Goal: Obtain resource: Obtain resource

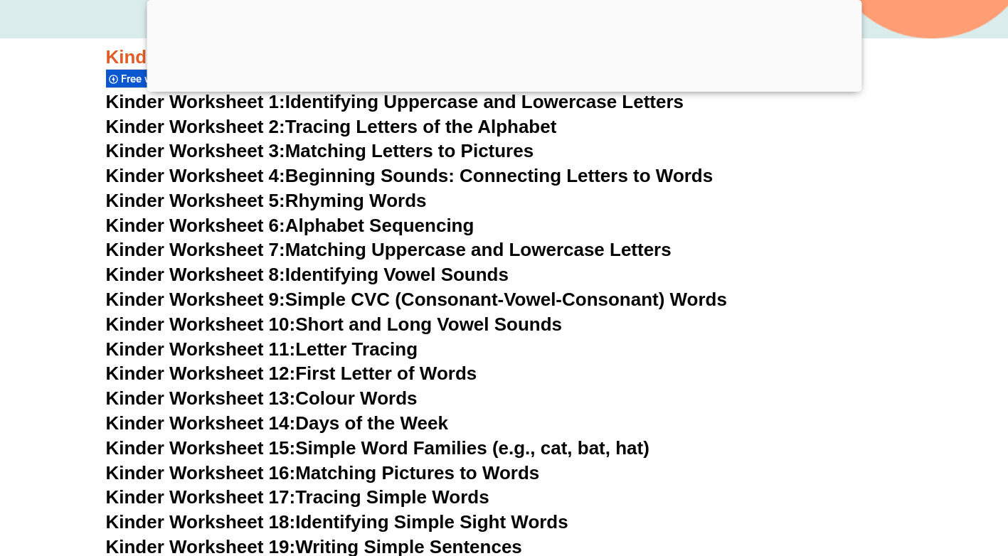
scroll to position [783, 0]
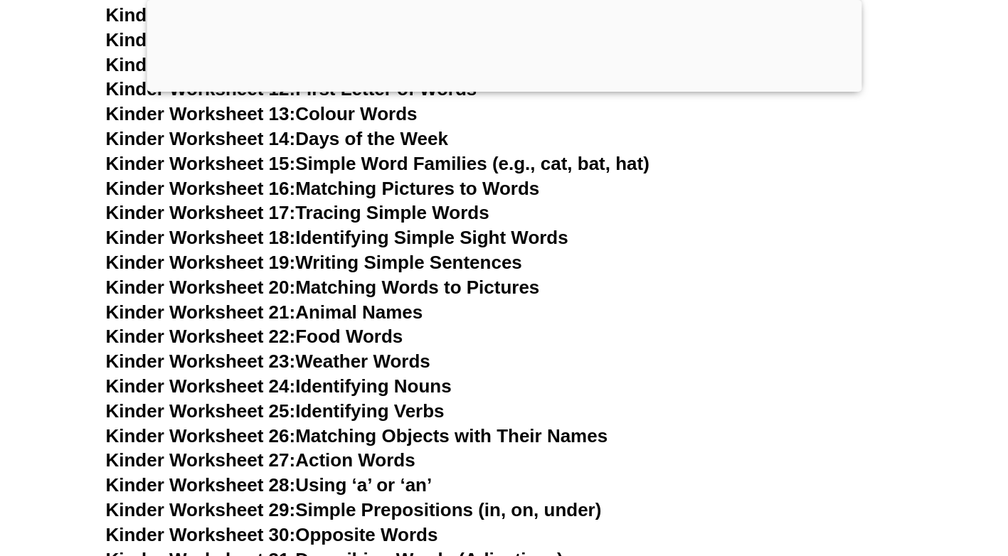
click at [508, 88] on div at bounding box center [504, 88] width 715 height 0
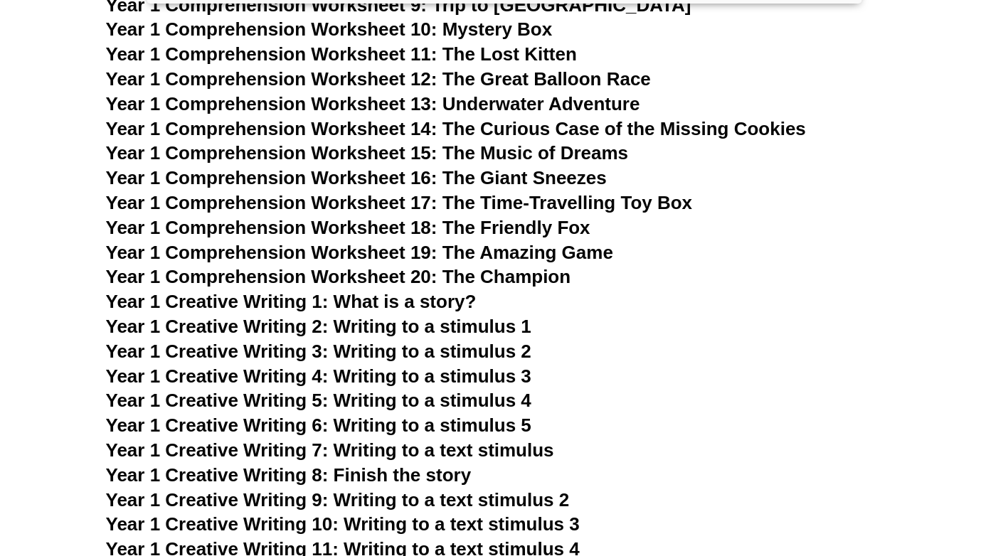
scroll to position [1800, 0]
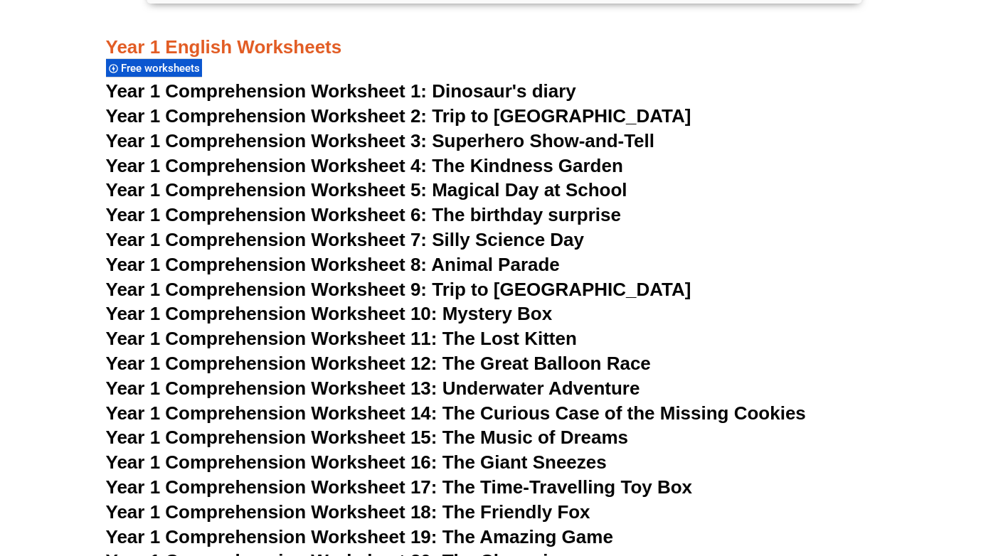
click at [175, 68] on span "Free worksheets" at bounding box center [162, 68] width 83 height 13
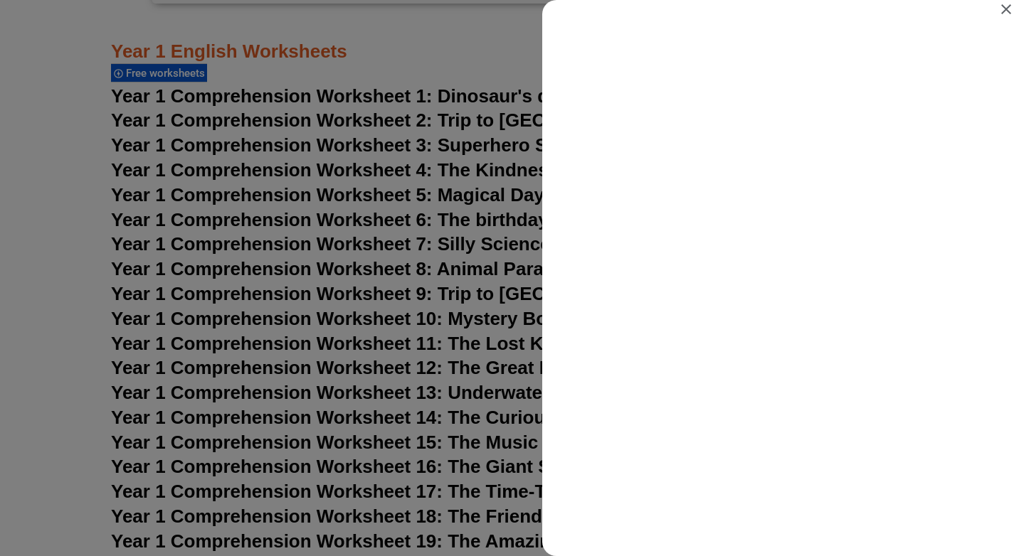
scroll to position [0, 0]
click at [408, 61] on div "Search results for Free worksheets" at bounding box center [509, 278] width 1019 height 556
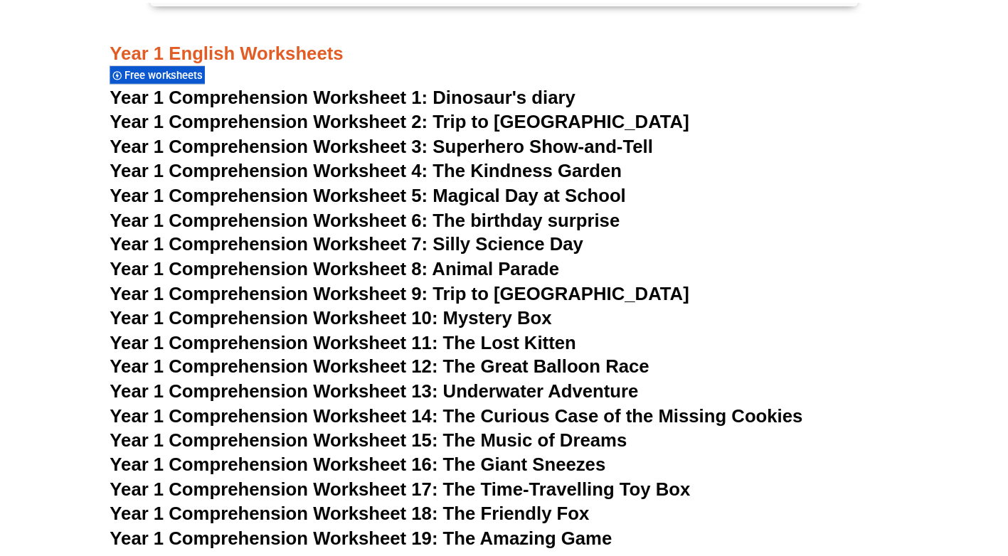
scroll to position [1800, 0]
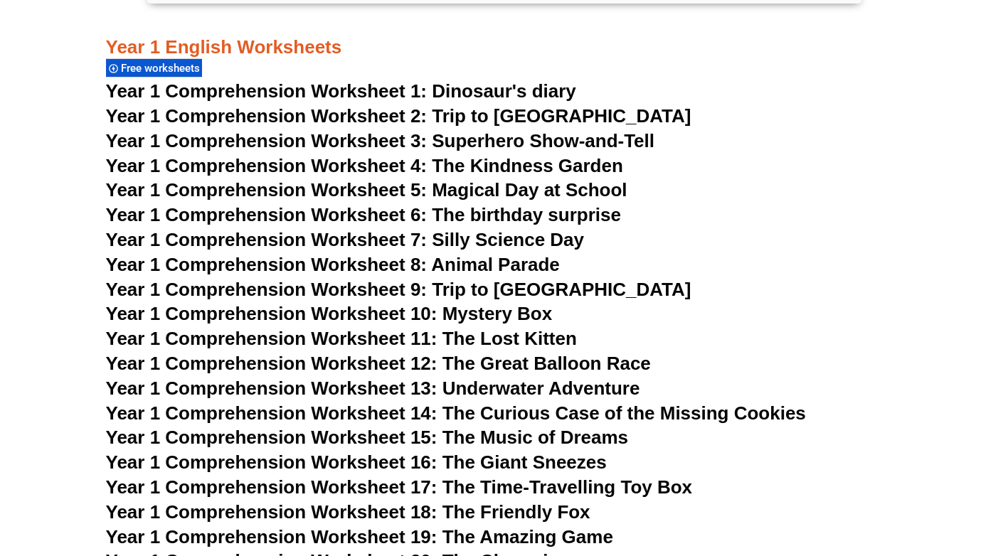
click at [509, 88] on span "Year 1 Comprehension Worksheet 1: Dinosaur's diary" at bounding box center [341, 90] width 470 height 21
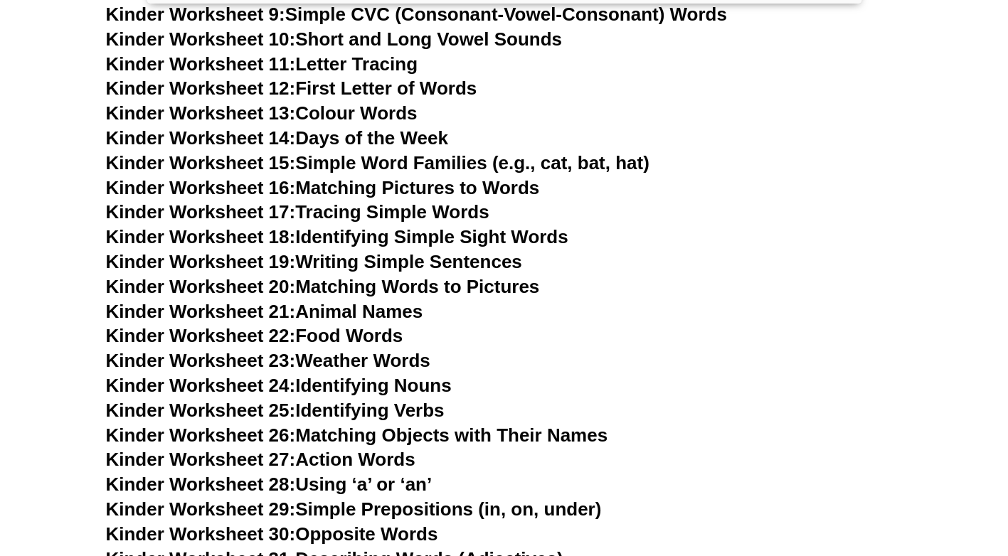
scroll to position [804, 0]
click at [398, 137] on link "Kinder Worksheet 14: Days of the Week" at bounding box center [277, 138] width 342 height 21
click at [396, 285] on link "Kinder Worksheet 20: Matching Words to Pictures" at bounding box center [323, 287] width 434 height 21
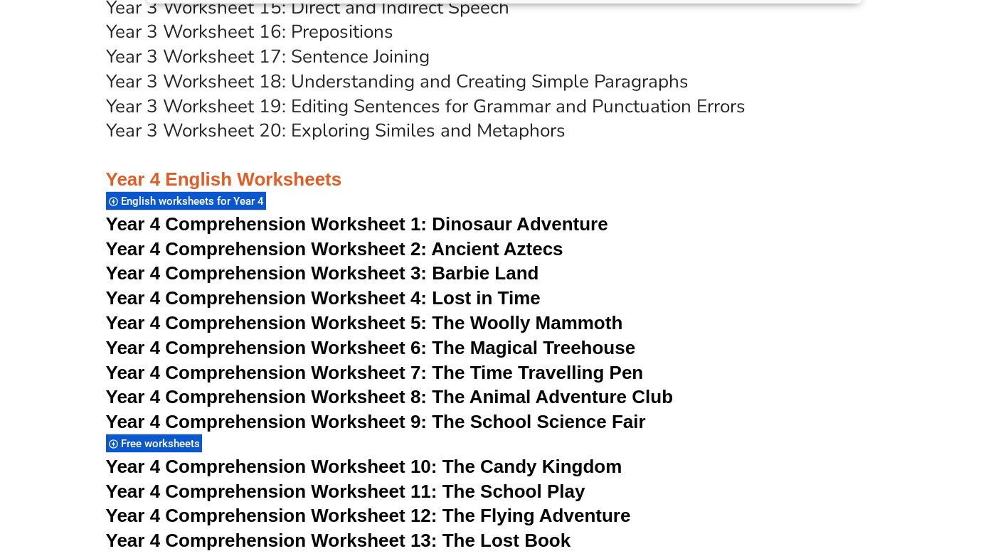
scroll to position [5287, 0]
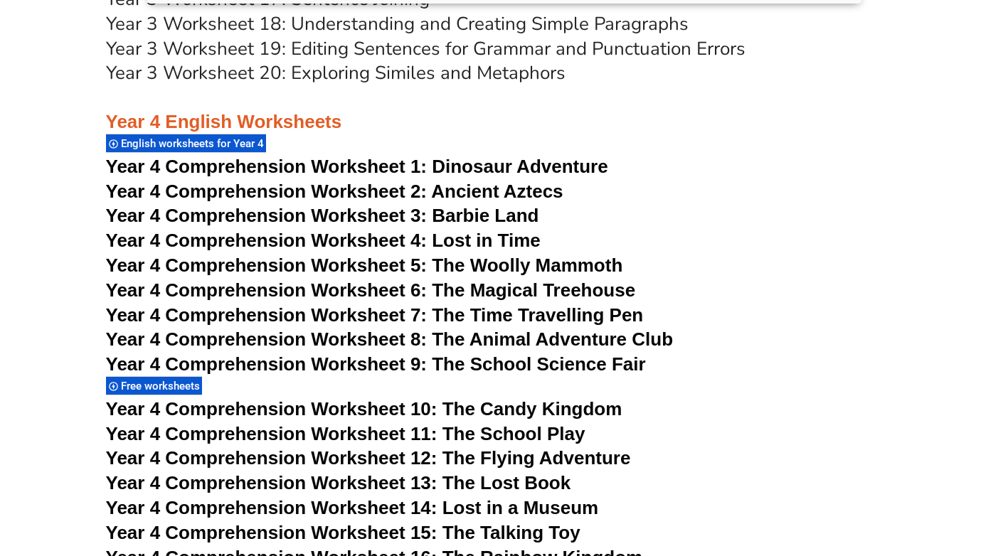
click at [486, 166] on span "Dinosaur Adventure" at bounding box center [520, 166] width 176 height 21
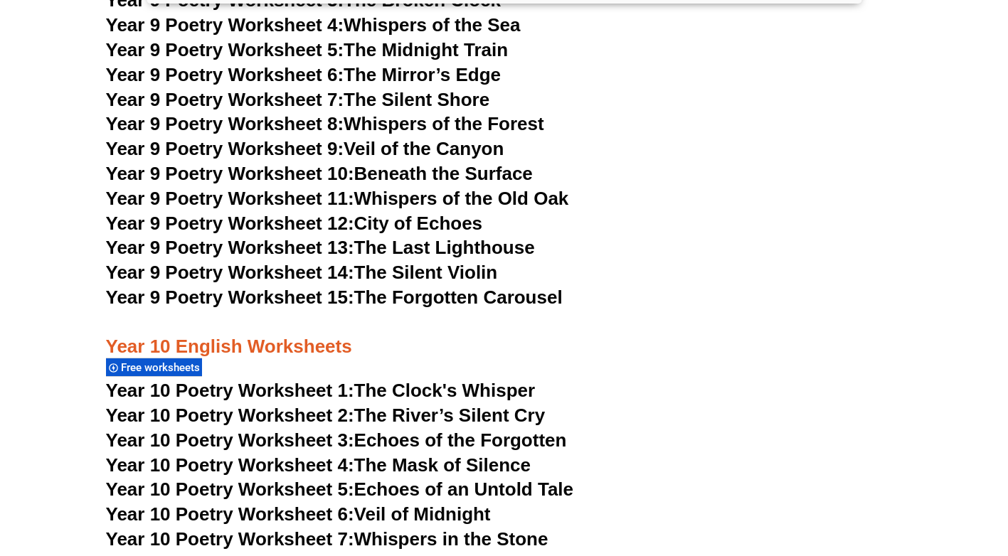
scroll to position [9271, 0]
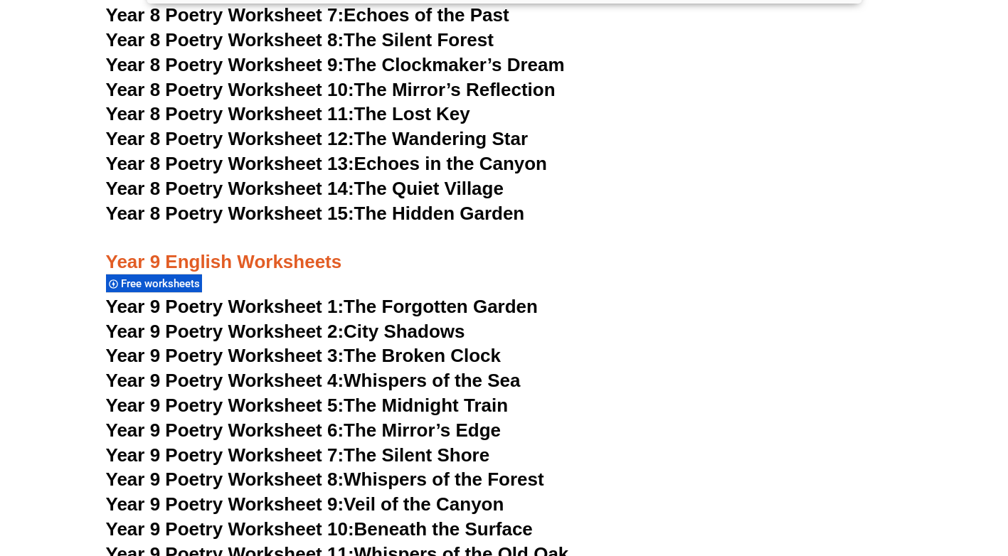
click at [445, 395] on link "Year 9 Poetry Worksheet 5: The Midnight Train" at bounding box center [307, 405] width 403 height 21
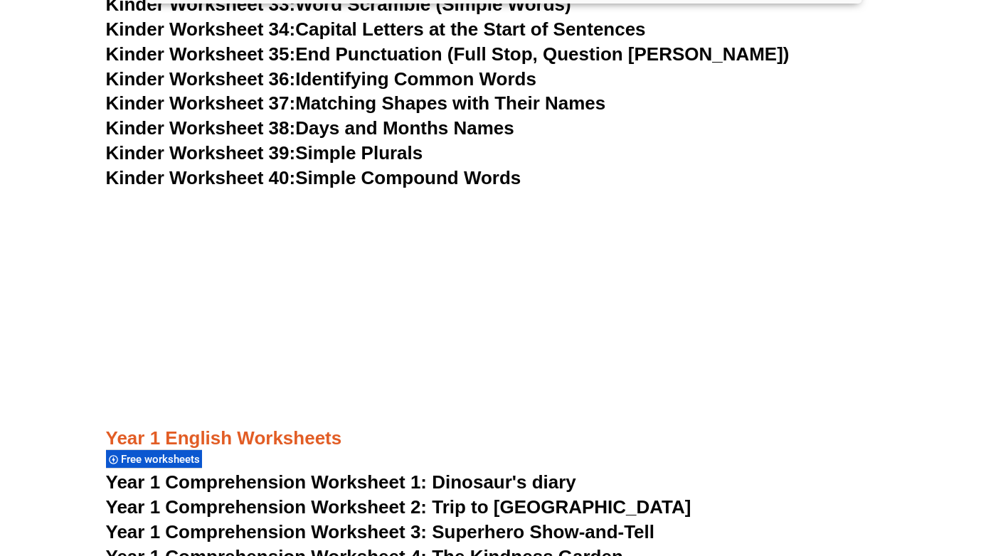
scroll to position [1231, 0]
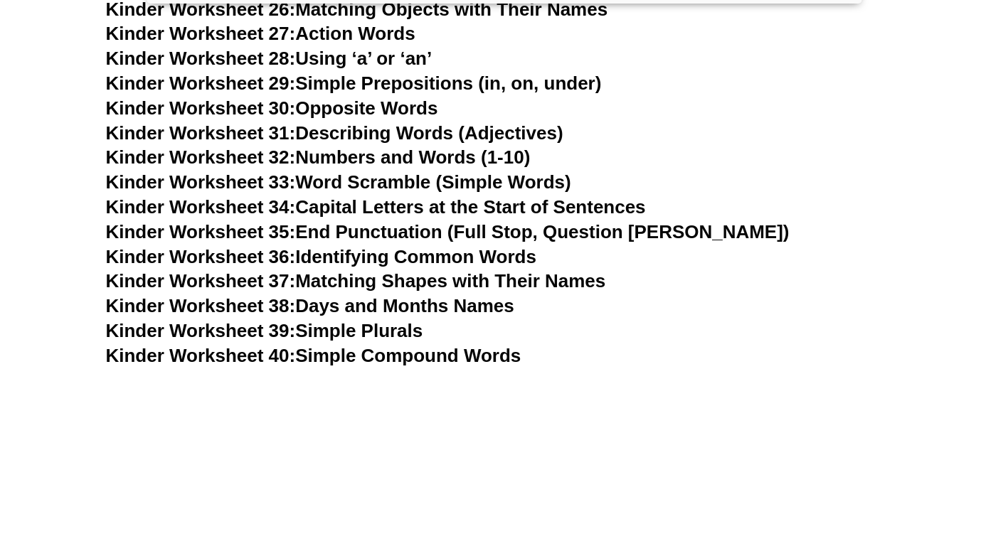
click at [395, 56] on link "Kinder Worksheet 28: Using ‘a’ or ‘an’" at bounding box center [269, 58] width 327 height 21
